Goal: Navigation & Orientation: Find specific page/section

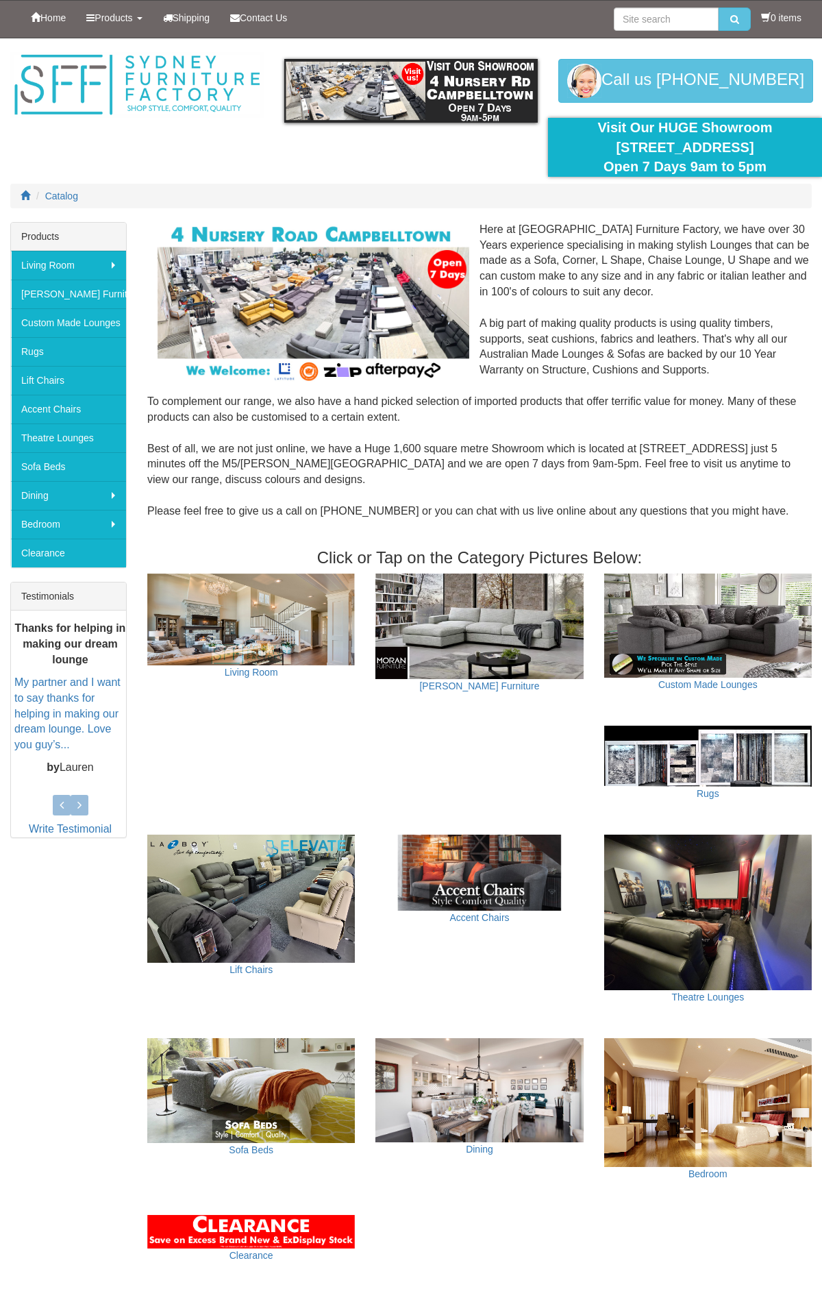
scroll to position [611, 0]
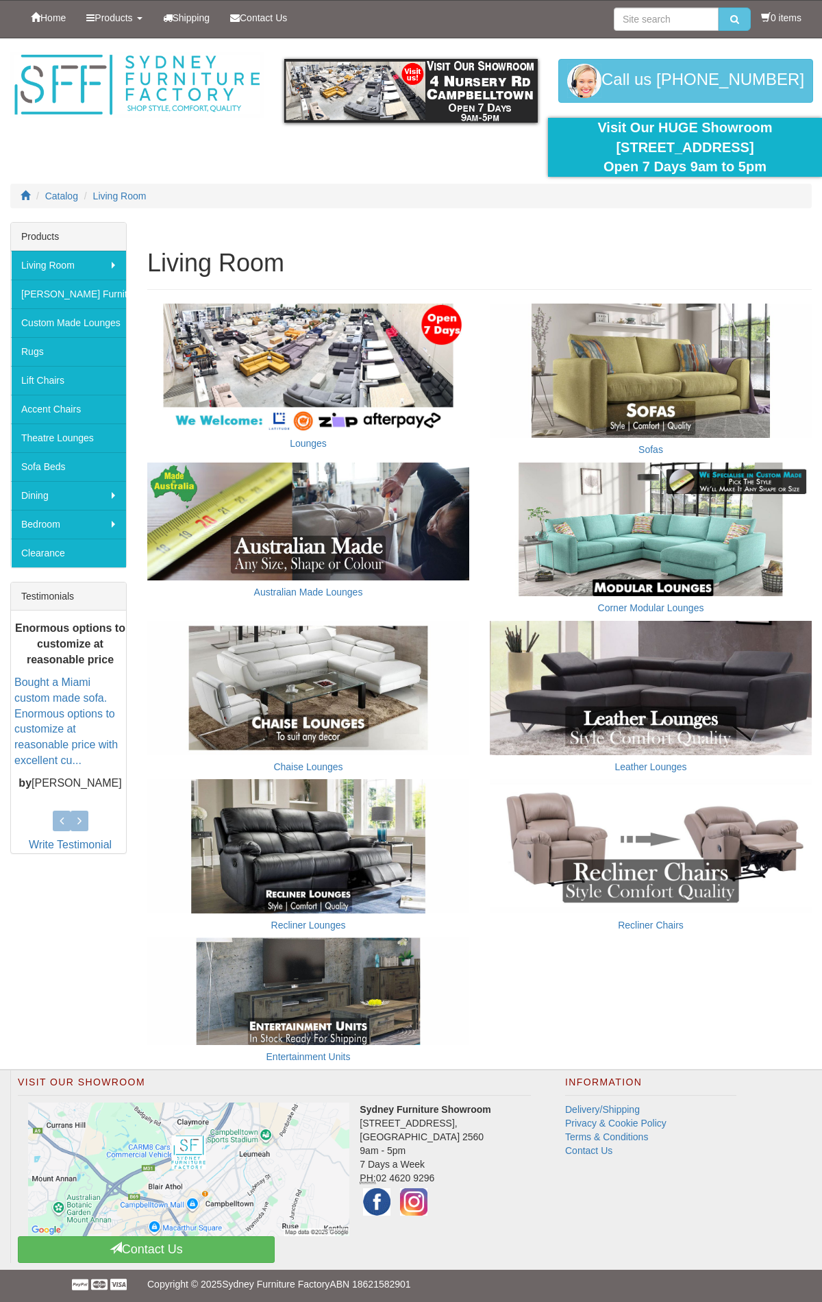
scroll to position [3, 0]
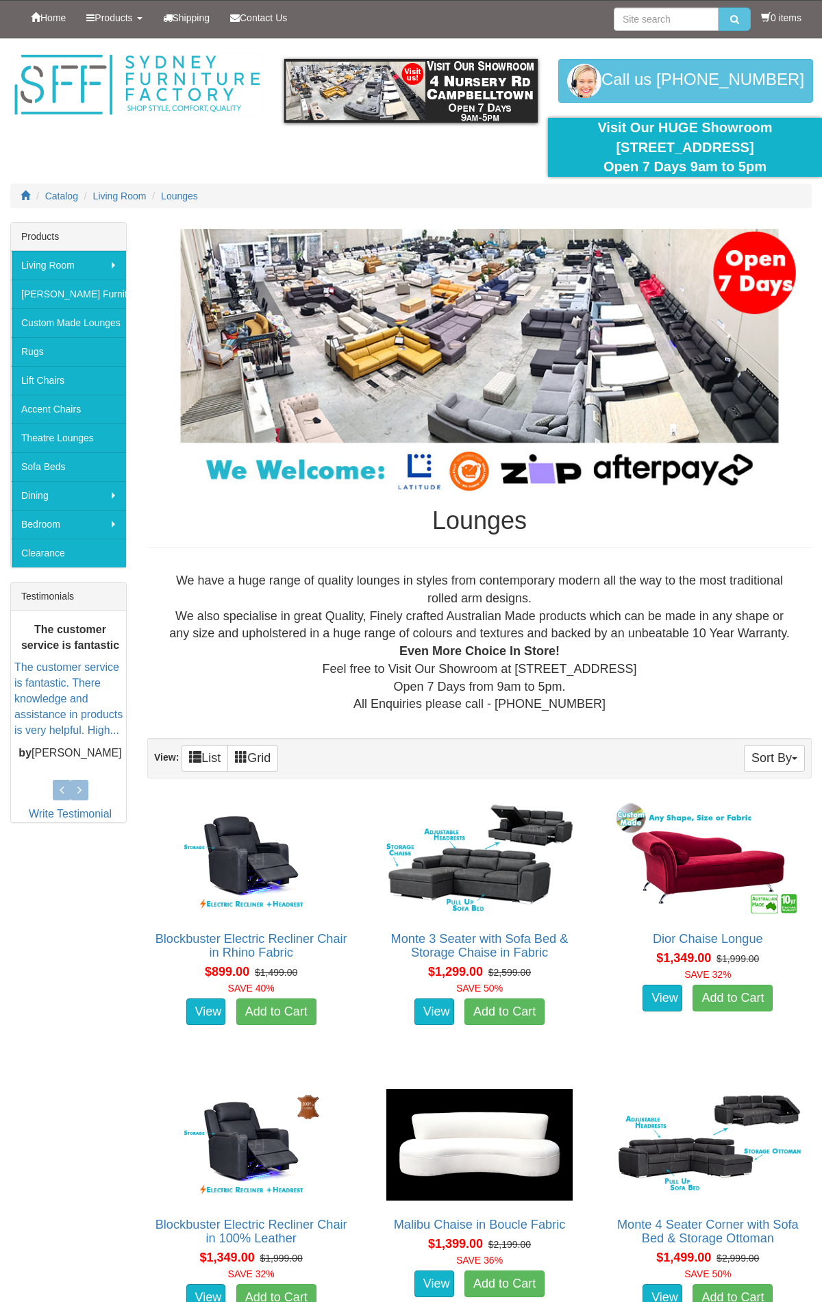
scroll to position [10340, 0]
